Goal: Navigation & Orientation: Understand site structure

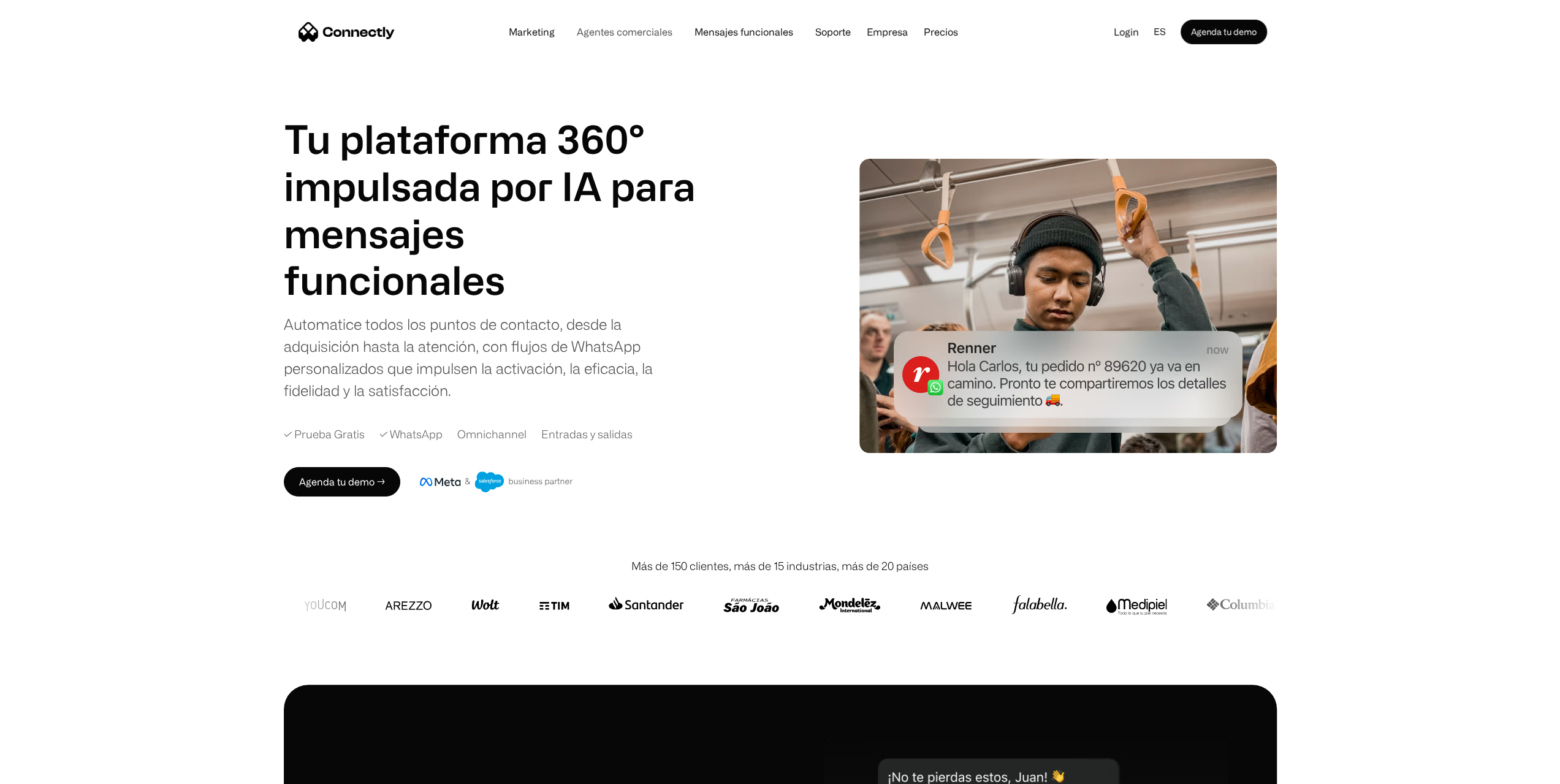
click at [646, 29] on link "Agentes comerciales" at bounding box center [625, 32] width 115 height 10
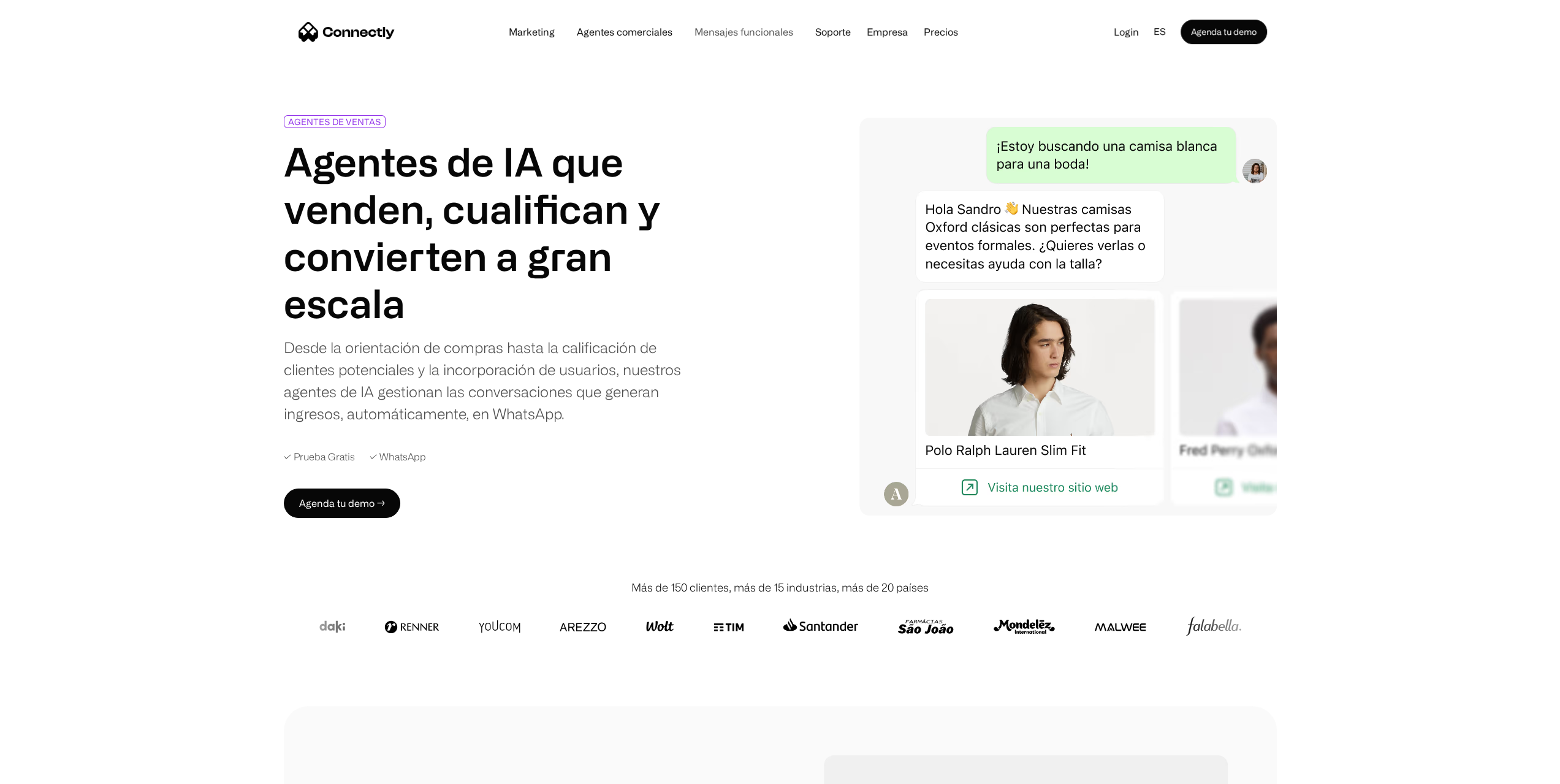
click at [768, 36] on link "Mensajes funcionales" at bounding box center [743, 32] width 118 height 10
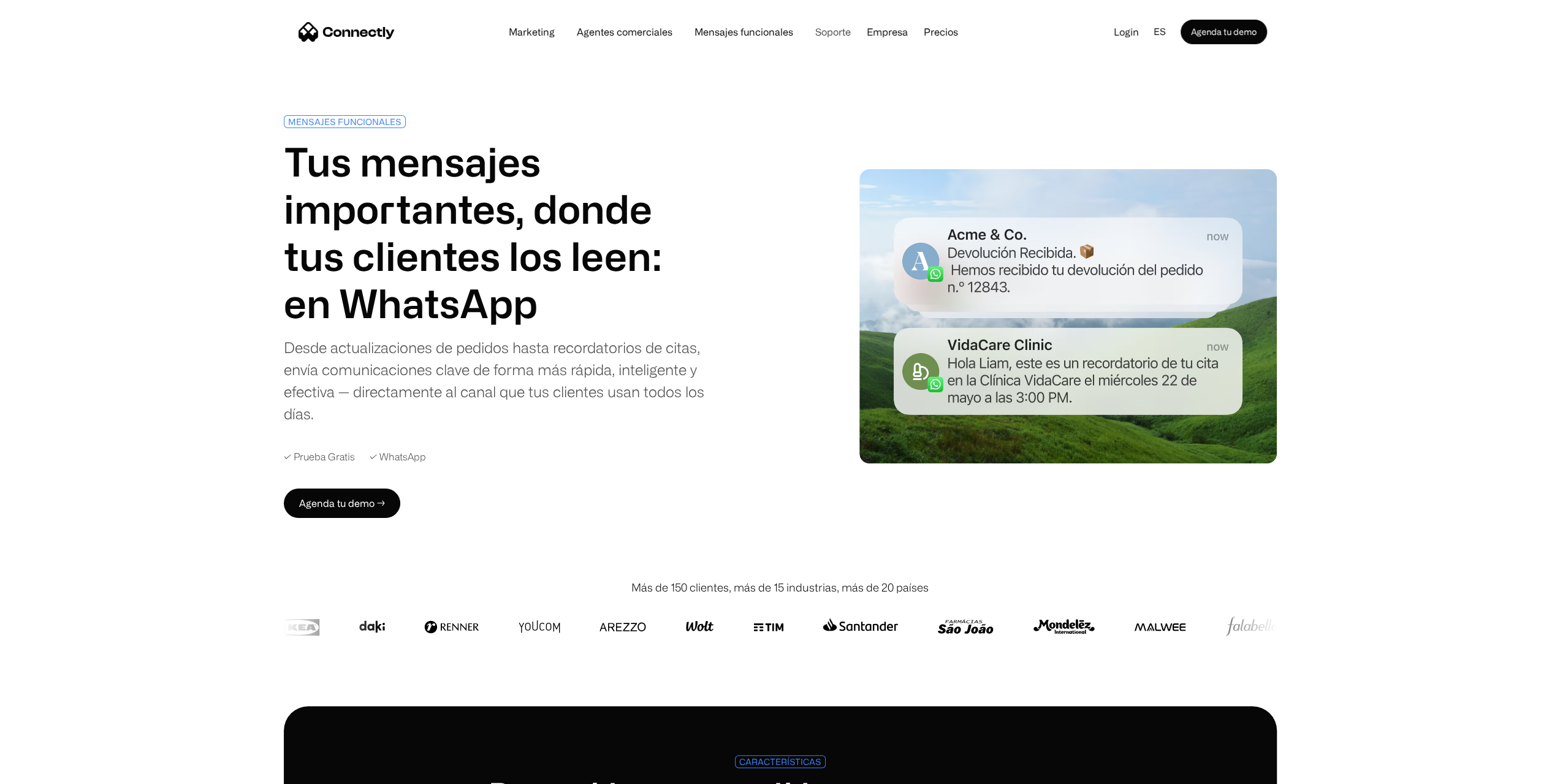
click at [853, 33] on link "Soporte" at bounding box center [833, 32] width 56 height 10
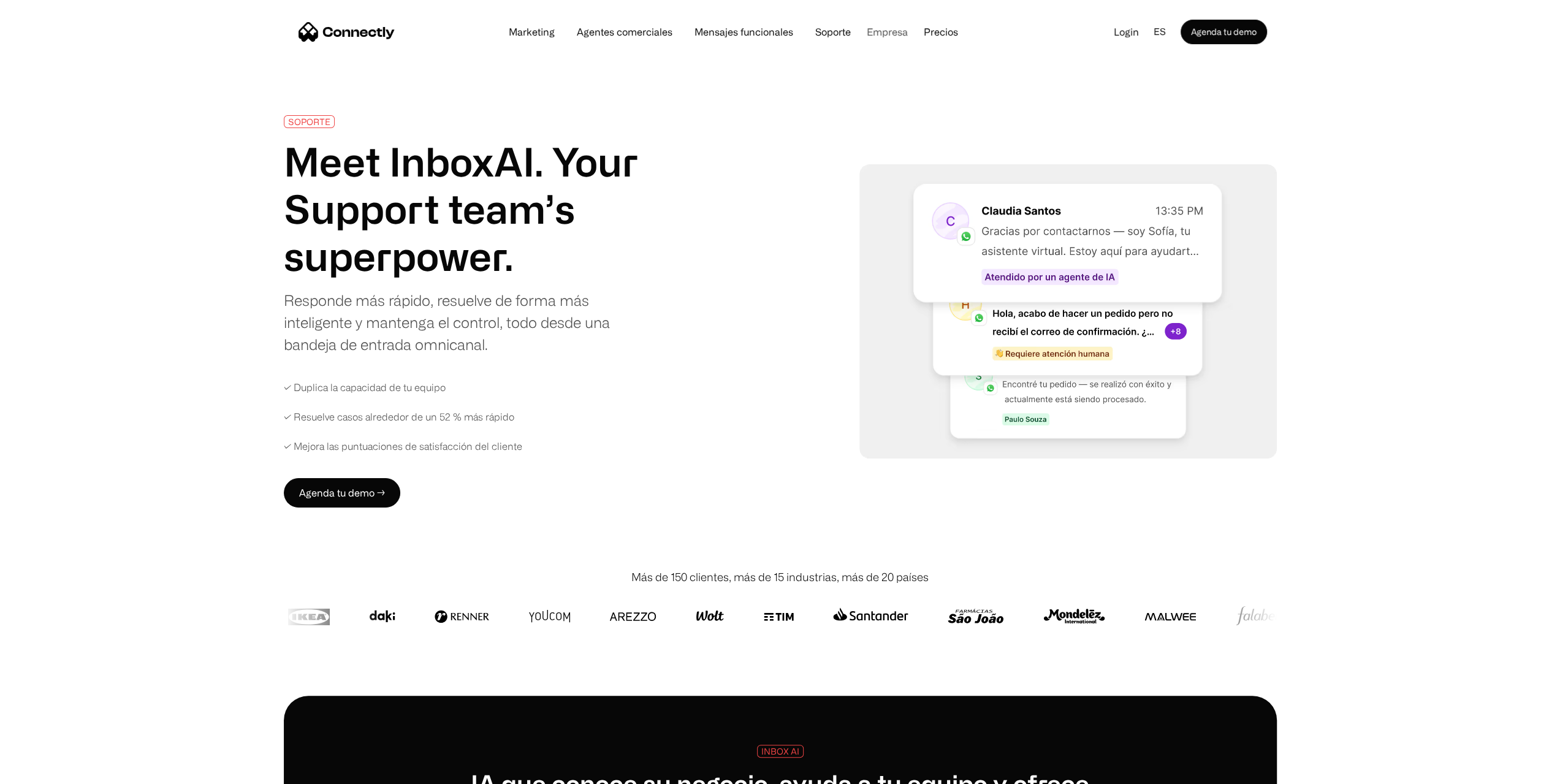
click at [876, 34] on div "Empresa" at bounding box center [887, 31] width 41 height 17
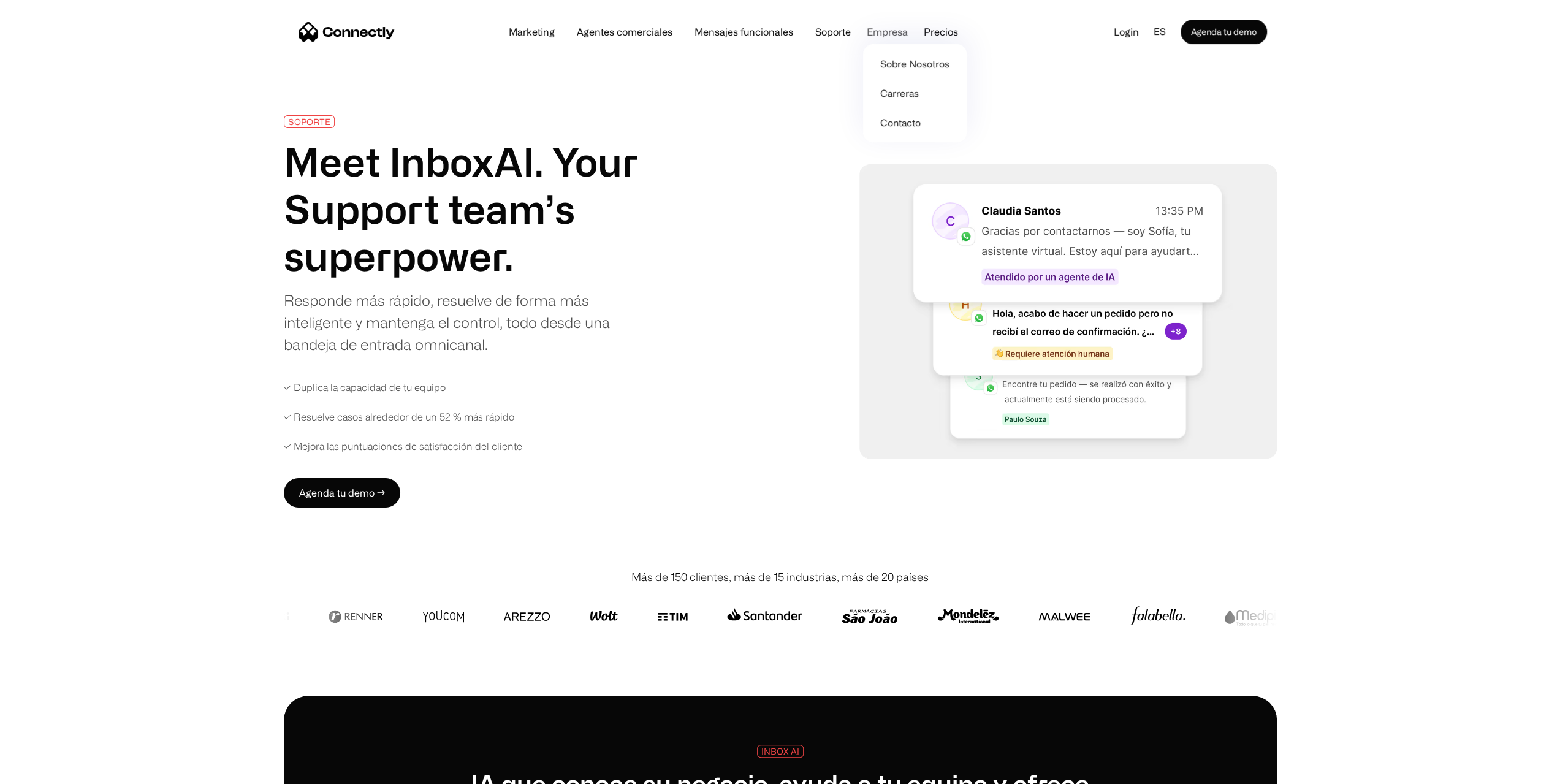
click at [881, 36] on div "Empresa" at bounding box center [887, 31] width 41 height 17
click at [891, 71] on link "Sobre Nosotros" at bounding box center [914, 63] width 94 height 30
